Goal: Information Seeking & Learning: Learn about a topic

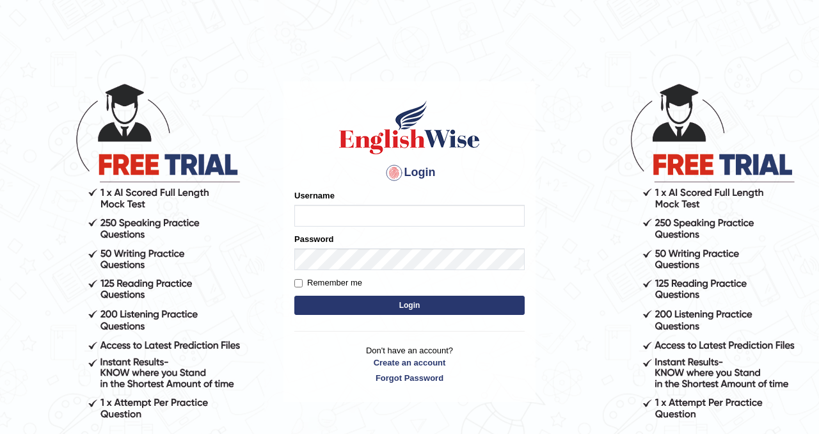
type input "Chetna09"
click at [314, 301] on button "Login" at bounding box center [409, 305] width 230 height 19
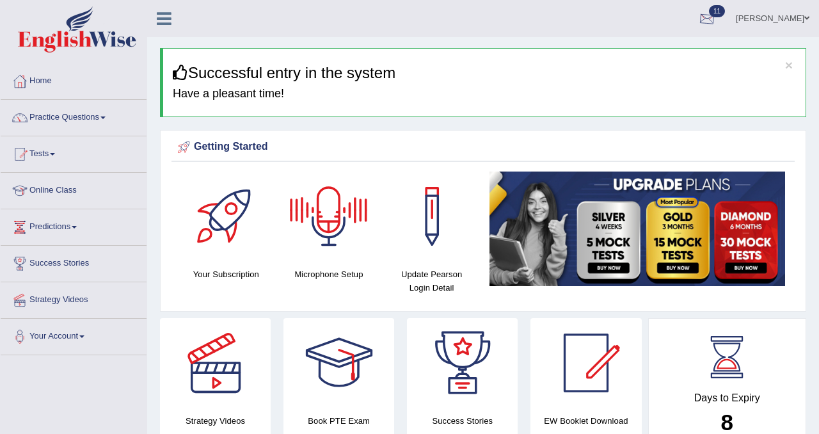
click at [706, 14] on div at bounding box center [707, 19] width 19 height 19
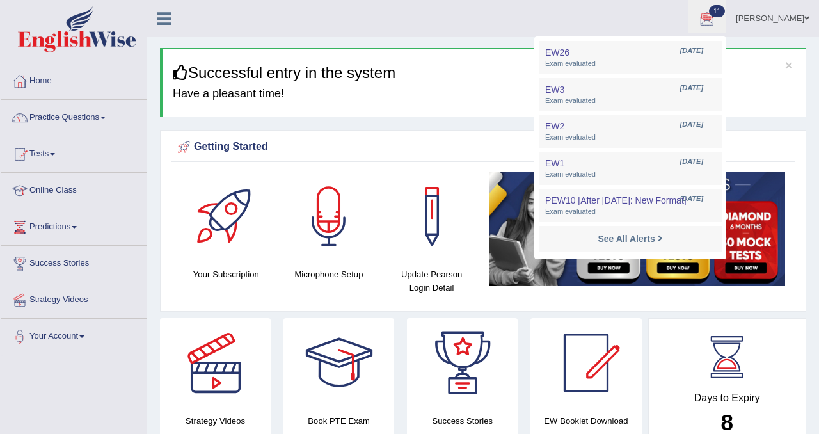
click at [607, 17] on ul "Chetna Wadhawan Toggle navigation Username: Chetna09 Access Type: Online Subscr…" at bounding box center [584, 18] width 470 height 36
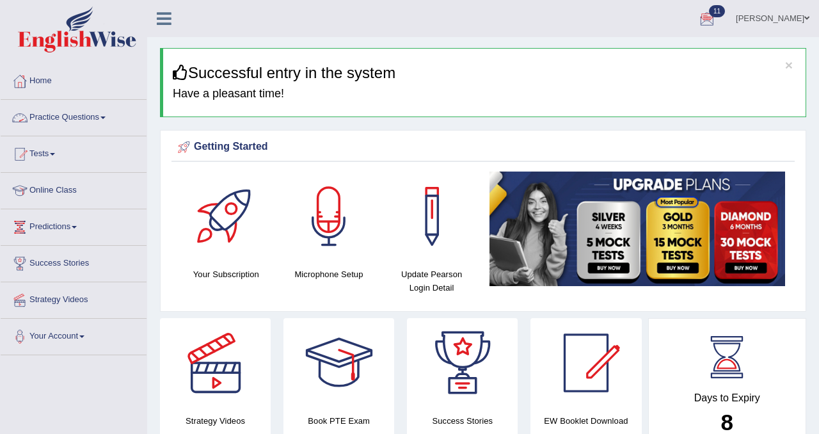
click at [69, 120] on link "Practice Questions" at bounding box center [74, 116] width 146 height 32
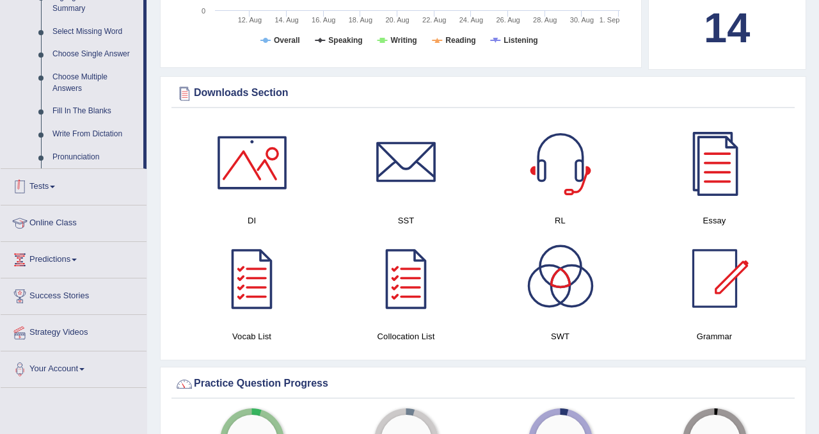
click at [81, 201] on link "Tests" at bounding box center [74, 185] width 146 height 32
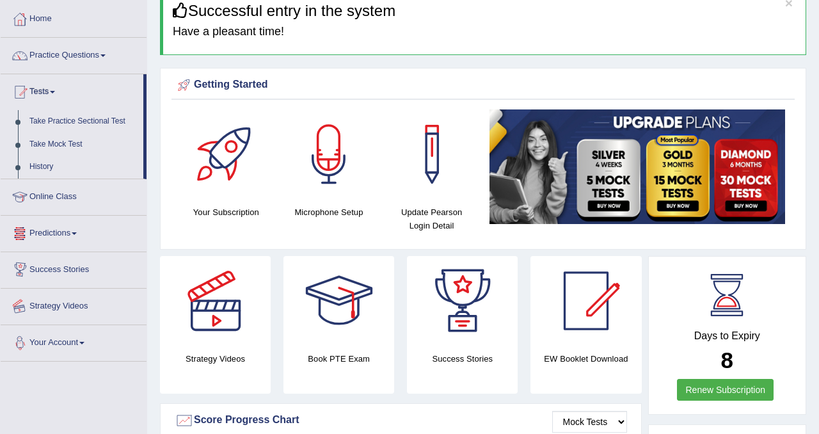
scroll to position [59, 0]
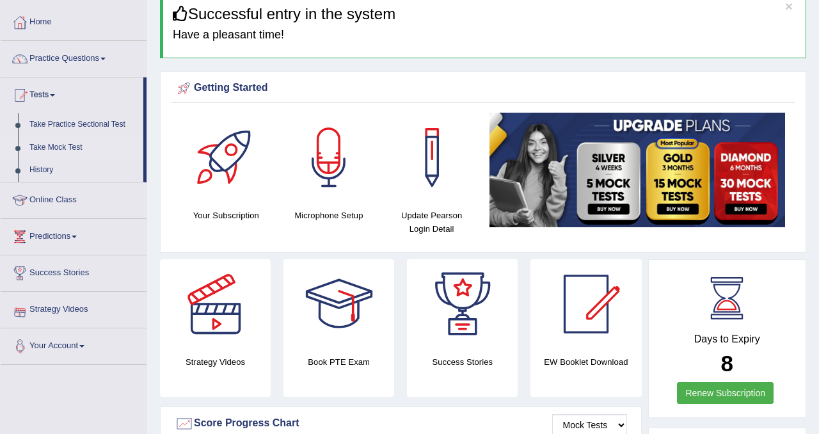
click at [75, 143] on link "Take Mock Test" at bounding box center [84, 147] width 120 height 23
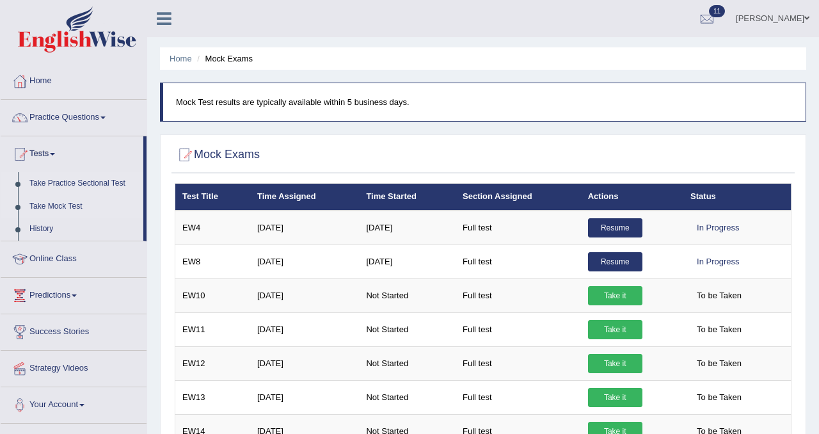
click at [86, 182] on link "Take Practice Sectional Test" at bounding box center [84, 183] width 120 height 23
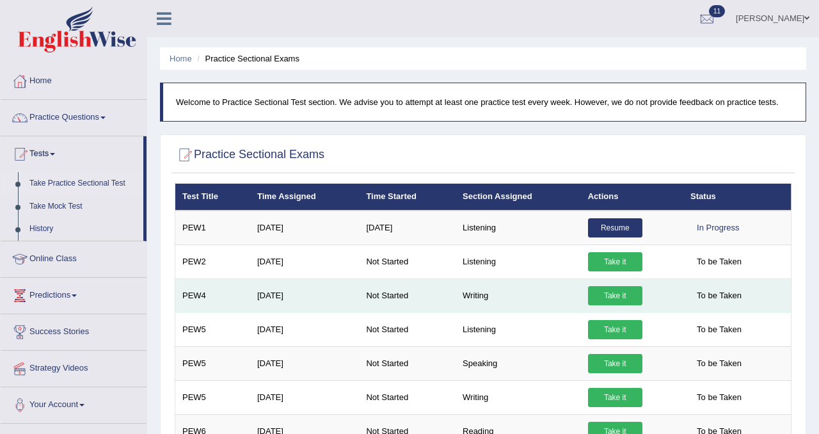
click at [594, 293] on link "Take it" at bounding box center [615, 295] width 54 height 19
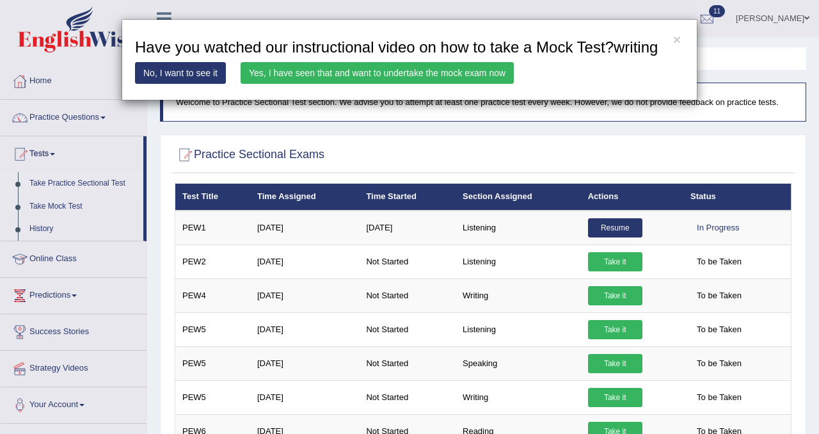
click at [456, 84] on link "Yes, I have seen that and want to undertake the mock exam now" at bounding box center [377, 73] width 273 height 22
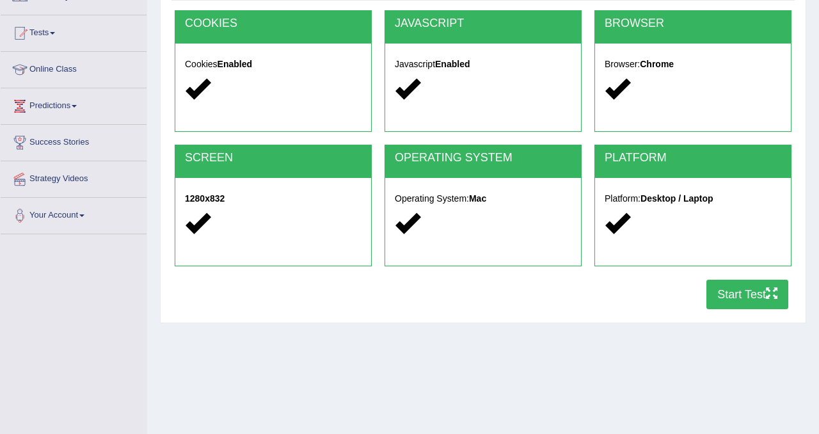
scroll to position [171, 0]
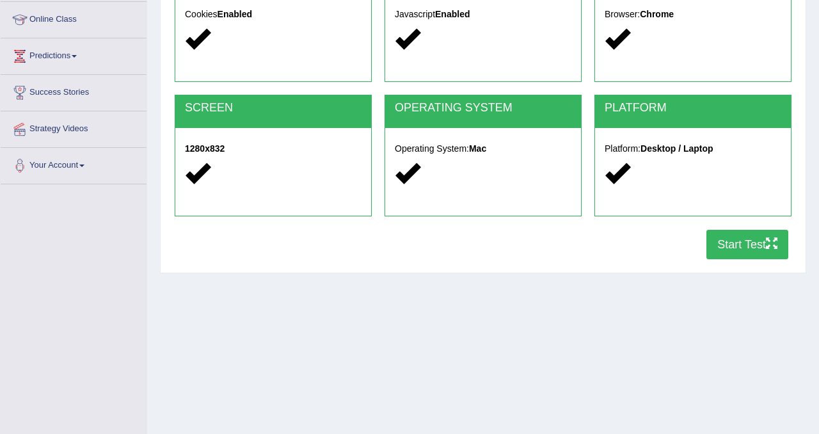
click at [738, 251] on button "Start Test" at bounding box center [748, 244] width 82 height 29
